Goal: Information Seeking & Learning: Stay updated

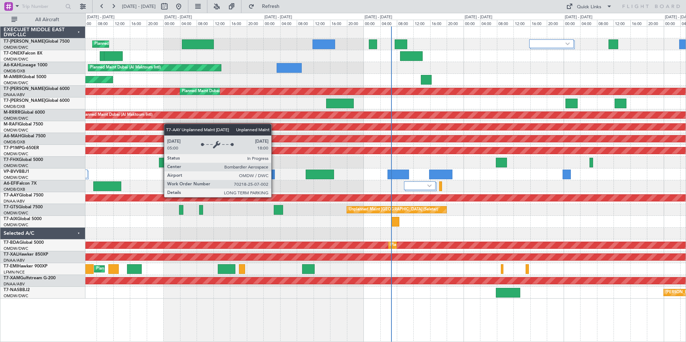
click at [274, 197] on div "Unplanned Maint [GEOGRAPHIC_DATA] (Al Maktoum Intl)" at bounding box center [162, 198] width 1353 height 6
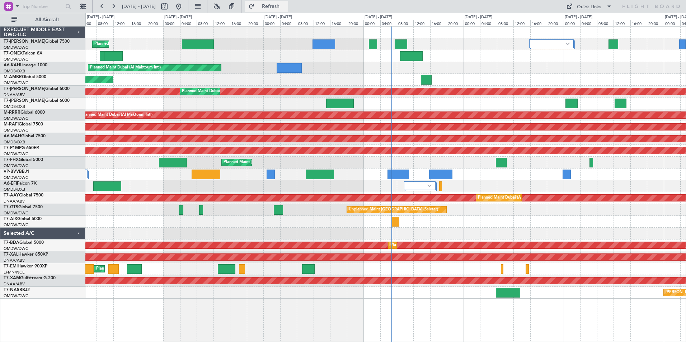
click at [286, 6] on span "Refresh" at bounding box center [271, 6] width 30 height 5
click at [286, 5] on span "Refresh" at bounding box center [271, 6] width 30 height 5
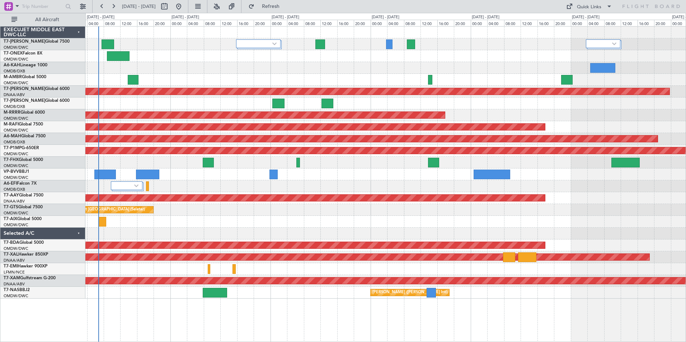
click at [207, 326] on div "Unplanned Maint [GEOGRAPHIC_DATA] (Al Maktoum Intl) Planned Maint [GEOGRAPHIC_D…" at bounding box center [385, 184] width 601 height 316
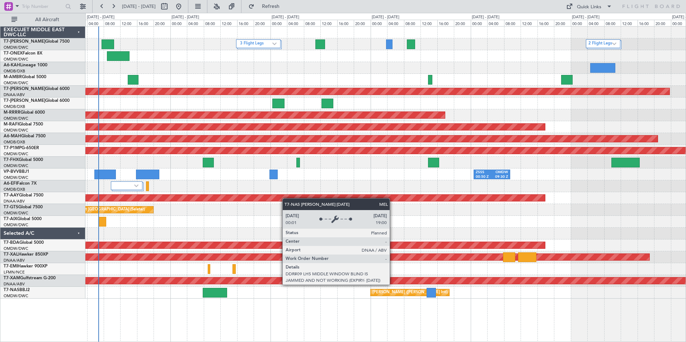
click at [393, 291] on div "[PERSON_NAME] ([PERSON_NAME] Intl)" at bounding box center [409, 292] width 75 height 11
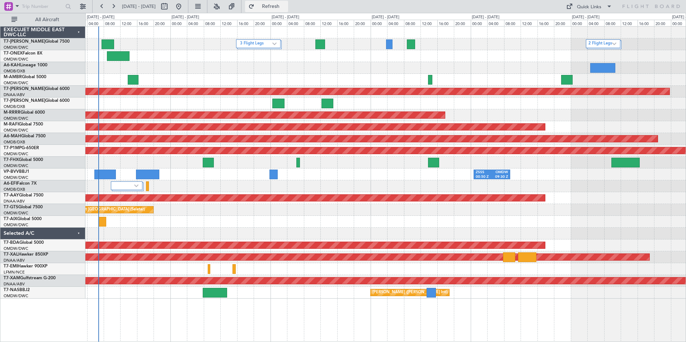
click at [288, 10] on button "Refresh" at bounding box center [266, 6] width 43 height 11
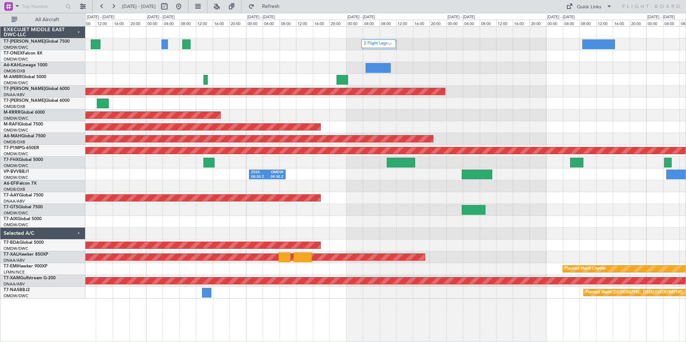
click at [154, 311] on div "2 Flight Legs 3 Flight Legs Unplanned Maint [GEOGRAPHIC_DATA] (Al Maktoum Intl)…" at bounding box center [385, 184] width 601 height 316
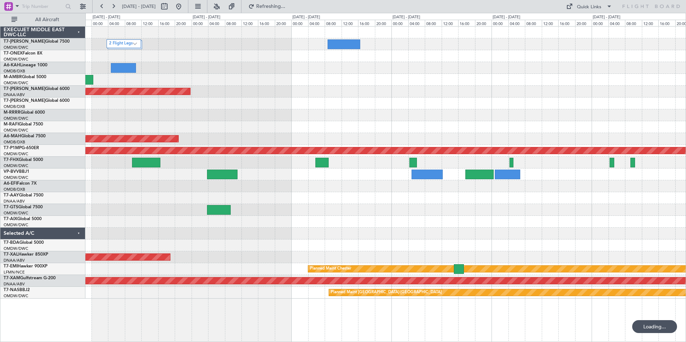
click at [229, 311] on div "2 Flight Legs Unplanned Maint [GEOGRAPHIC_DATA] (Al Maktoum Intl) Planned Maint…" at bounding box center [385, 184] width 601 height 316
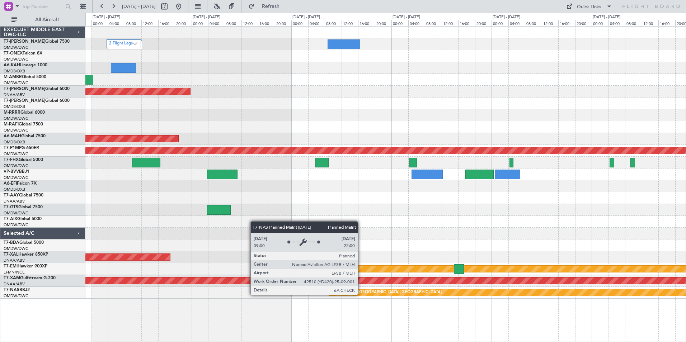
click at [361, 295] on div "Planned Maint [GEOGRAPHIC_DATA]-[GEOGRAPHIC_DATA]" at bounding box center [386, 292] width 111 height 11
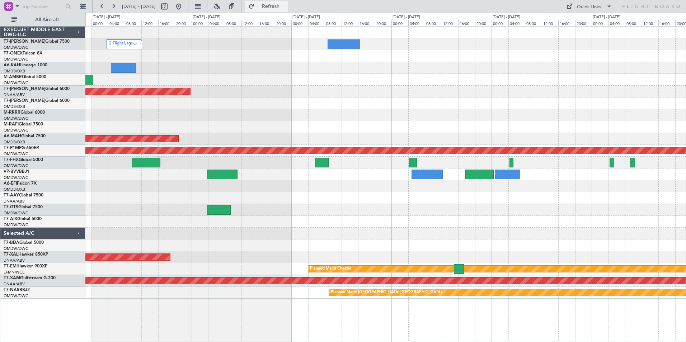
click at [286, 6] on span "Refresh" at bounding box center [271, 6] width 30 height 5
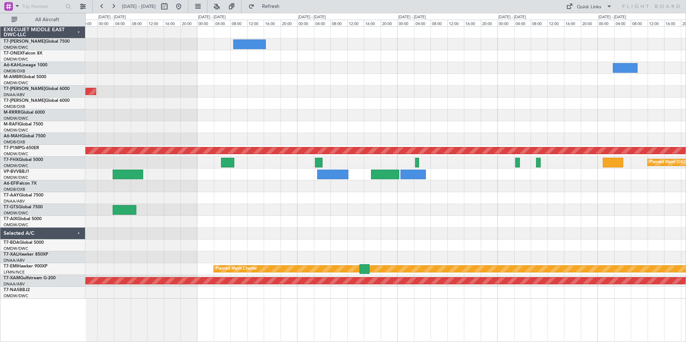
click at [377, 318] on div "2 Flight Legs Unplanned Maint [GEOGRAPHIC_DATA] (Al Maktoum Intl) Planned Maint…" at bounding box center [385, 184] width 601 height 316
